Goal: Complete application form

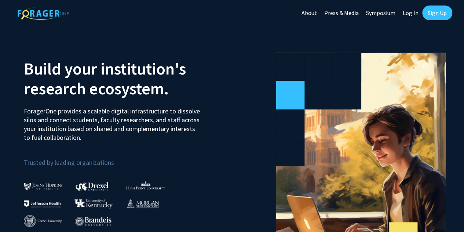
click at [412, 19] on link "Log In" at bounding box center [410, 13] width 23 height 26
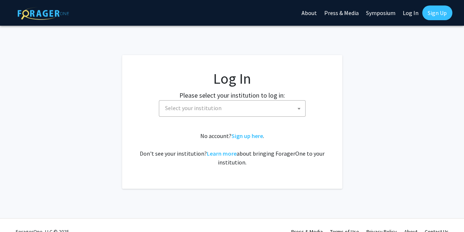
click at [277, 111] on span "Select your institution" at bounding box center [233, 107] width 143 height 15
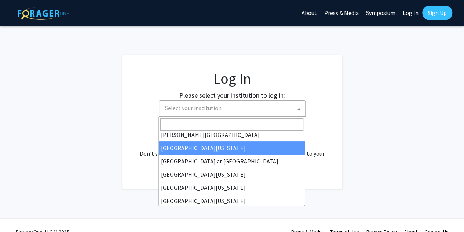
scroll to position [257, 0]
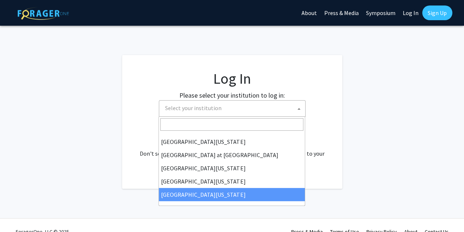
select select "33"
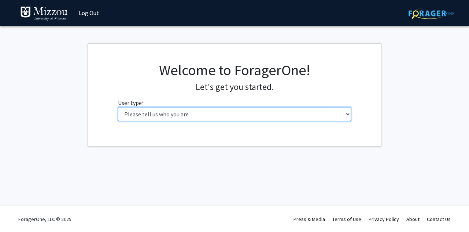
drag, startPoint x: 0, startPoint y: 0, endPoint x: 262, endPoint y: 110, distance: 284.4
click at [262, 110] on select "Please tell us who you are Undergraduate Student Master's Student Doctoral Cand…" at bounding box center [235, 114] width 234 height 14
select select "1: undergrad"
click at [118, 107] on select "Please tell us who you are Undergraduate Student Master's Student Doctoral Cand…" at bounding box center [235, 114] width 234 height 14
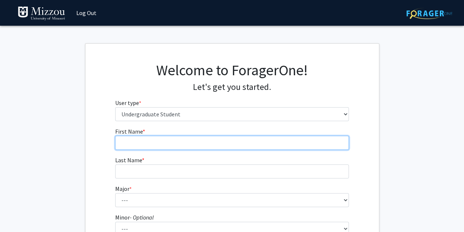
click at [225, 145] on input "First Name * required" at bounding box center [232, 143] width 234 height 14
type input "Collin"
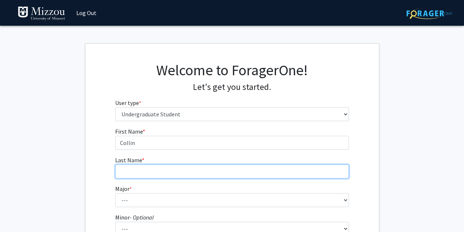
click at [213, 177] on input "Last Name * required" at bounding box center [232, 171] width 234 height 14
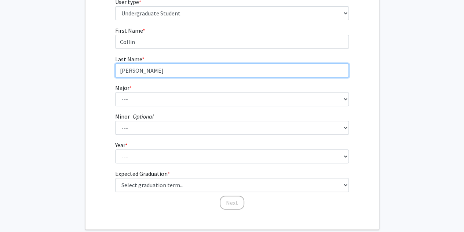
scroll to position [101, 0]
type input "Rumsey"
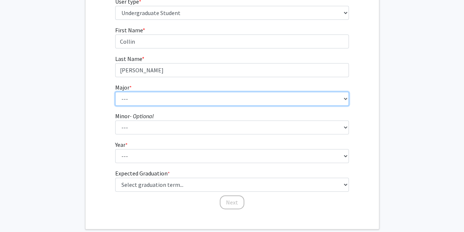
click at [166, 95] on select "--- Agribusiness Management Agricultural Education Agricultural Education: Comm…" at bounding box center [232, 99] width 234 height 14
click at [115, 92] on select "--- Agribusiness Management Agricultural Education Agricultural Education: Comm…" at bounding box center [232, 99] width 234 height 14
click at [186, 97] on select "--- Agribusiness Management Agricultural Education Agricultural Education: Comm…" at bounding box center [232, 99] width 234 height 14
select select "17: 2505"
click at [115, 92] on select "--- Agribusiness Management Agricultural Education Agricultural Education: Comm…" at bounding box center [232, 99] width 234 height 14
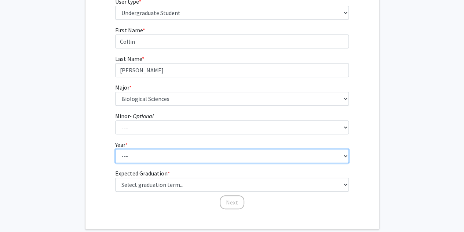
click at [162, 155] on select "--- First-year Sophomore Junior Senior Postbaccalaureate Certificate" at bounding box center [232, 156] width 234 height 14
select select "2: sophomore"
click at [115, 149] on select "--- First-year Sophomore Junior Senior Postbaccalaureate Certificate" at bounding box center [232, 156] width 234 height 14
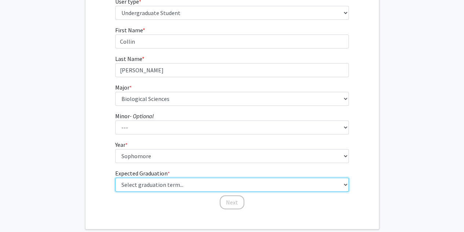
click at [158, 181] on select "Select graduation term... Spring 2025 Summer 2025 Fall 2025 Winter 2025 Spring …" at bounding box center [232, 184] width 234 height 14
select select "12: winter_2027"
click at [115, 177] on select "Select graduation term... Spring 2025 Summer 2025 Fall 2025 Winter 2025 Spring …" at bounding box center [232, 184] width 234 height 14
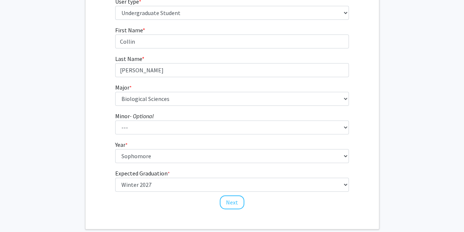
click at [402, 162] on fg-get-started "Welcome to ForagerOne! Let's get you started. User type * required Please tell …" at bounding box center [232, 85] width 464 height 287
click at [231, 200] on button "Next" at bounding box center [232, 202] width 25 height 14
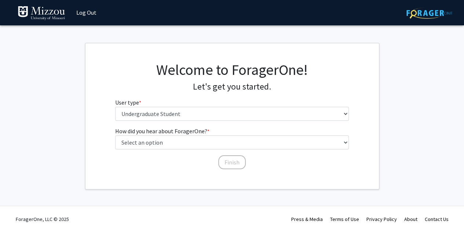
scroll to position [0, 0]
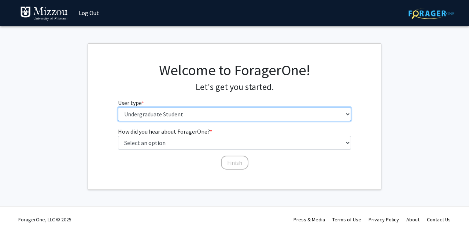
click at [229, 113] on select "Please tell us who you are Undergraduate Student Master's Student Doctoral Cand…" at bounding box center [235, 114] width 234 height 14
click at [118, 107] on select "Please tell us who you are Undergraduate Student Master's Student Doctoral Cand…" at bounding box center [235, 114] width 234 height 14
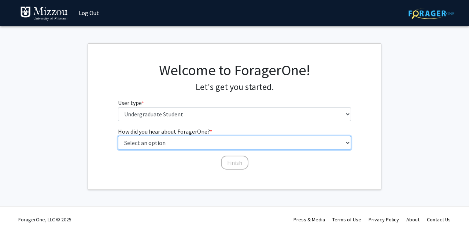
click at [212, 139] on select "Select an option Peer/student recommendation Faculty/staff recommendation Unive…" at bounding box center [235, 143] width 234 height 14
select select "1: peer_recommendation"
click at [118, 136] on select "Select an option Peer/student recommendation Faculty/staff recommendation Unive…" at bounding box center [235, 143] width 234 height 14
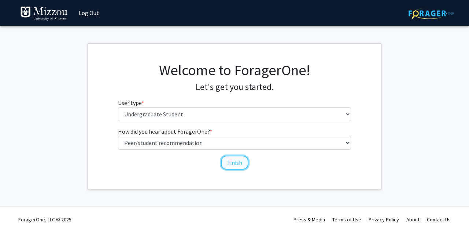
click at [236, 158] on button "Finish" at bounding box center [234, 162] width 27 height 14
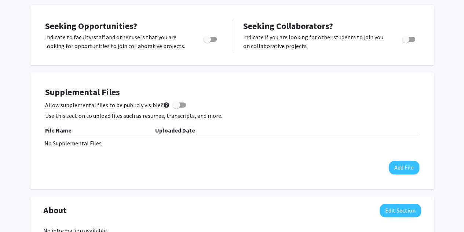
scroll to position [139, 0]
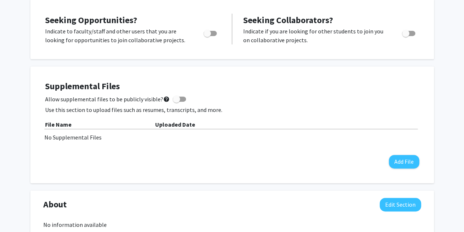
click at [176, 98] on span at bounding box center [176, 98] width 7 height 7
click at [176, 102] on input "Allow supplemental files to be publicly visible? help" at bounding box center [176, 102] width 0 height 0
click at [179, 98] on span at bounding box center [182, 98] width 7 height 7
click at [176, 102] on input "Allow supplemental files to be publicly visible? help" at bounding box center [176, 102] width 0 height 0
checkbox input "false"
